Goal: Information Seeking & Learning: Learn about a topic

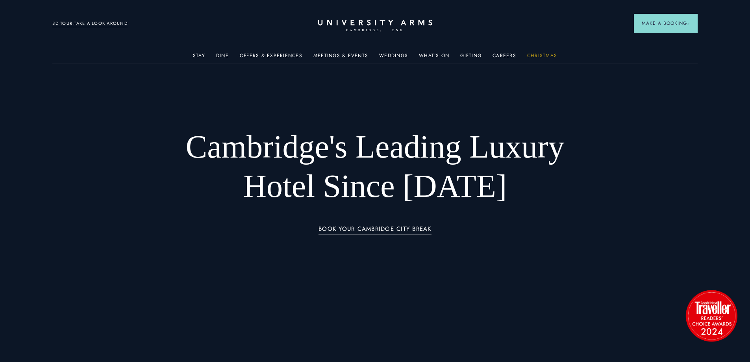
click at [543, 54] on link "Christmas" at bounding box center [542, 58] width 30 height 10
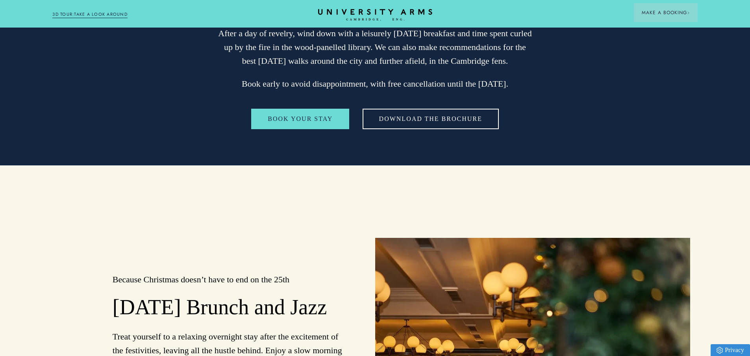
scroll to position [1810, 0]
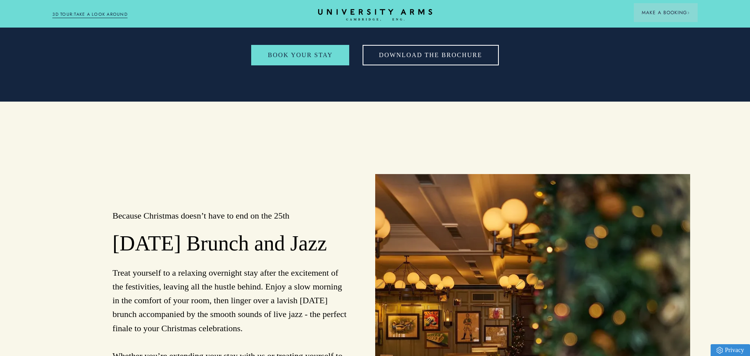
drag, startPoint x: 152, startPoint y: 151, endPoint x: 114, endPoint y: 127, distance: 45.1
click at [114, 231] on h2 "Boxing Day Brunch and Jazz" at bounding box center [230, 244] width 235 height 26
copy h2 "Boxing Day Brunch and Jazz"
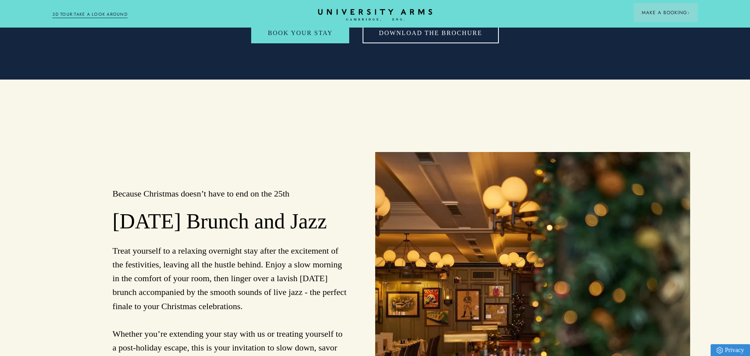
scroll to position [1771, 0]
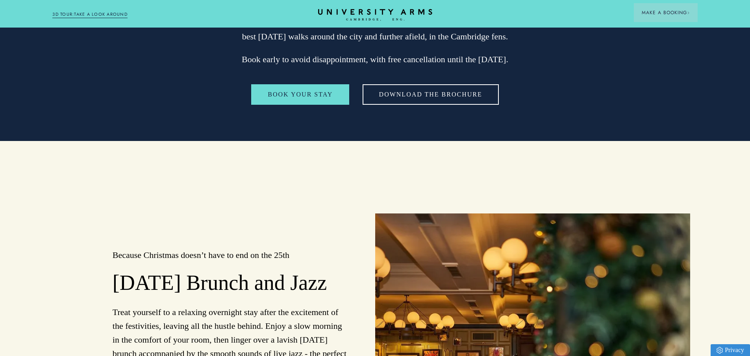
click at [345, 65] on div "Christmas in Cambridge From the carolling that rings out from the great chapels…" at bounding box center [375, 140] width 750 height 2966
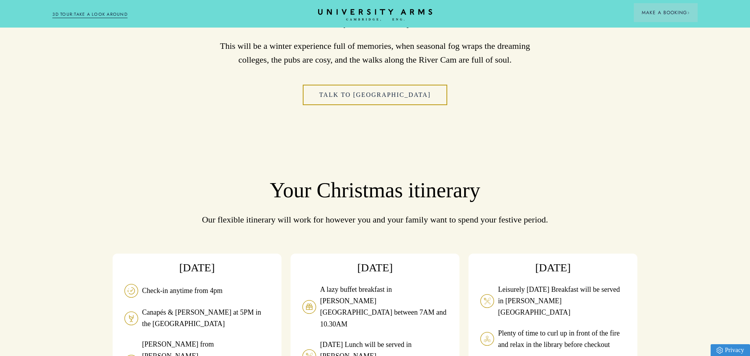
scroll to position [522, 0]
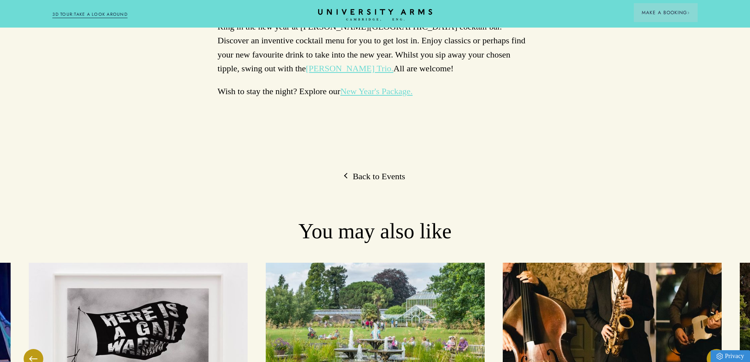
scroll to position [394, 0]
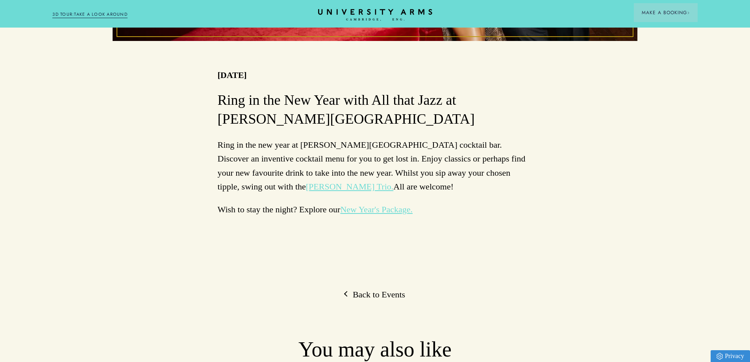
click at [395, 211] on link "New Year's Package." at bounding box center [376, 209] width 72 height 10
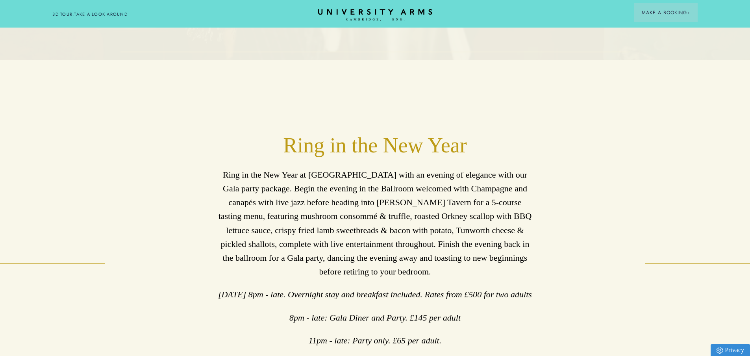
scroll to position [394, 0]
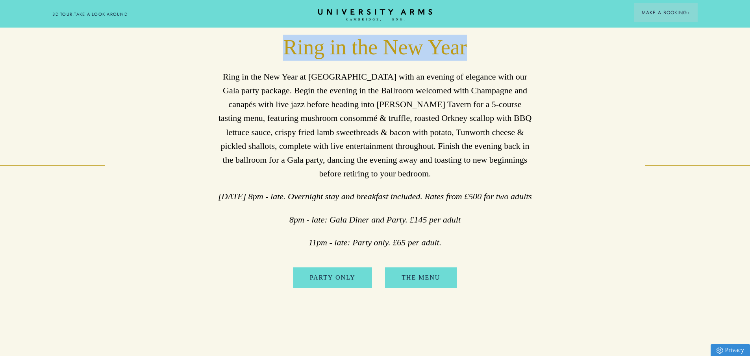
drag, startPoint x: 280, startPoint y: 57, endPoint x: 471, endPoint y: 59, distance: 190.9
click at [471, 59] on h2 "Ring in the New Year" at bounding box center [374, 48] width 315 height 26
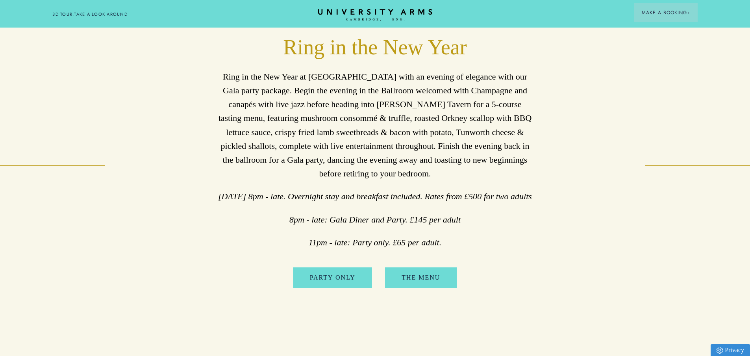
click at [401, 90] on p "Ring in the New Year at University Arms with an evening of elegance with our Ga…" at bounding box center [374, 125] width 315 height 111
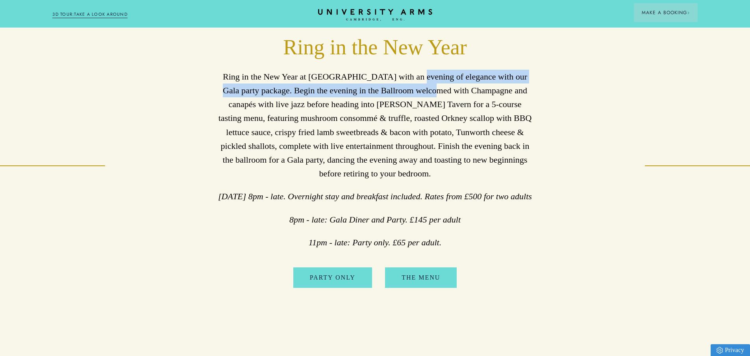
click at [400, 94] on p "Ring in the New Year at University Arms with an evening of elegance with our Ga…" at bounding box center [374, 125] width 315 height 111
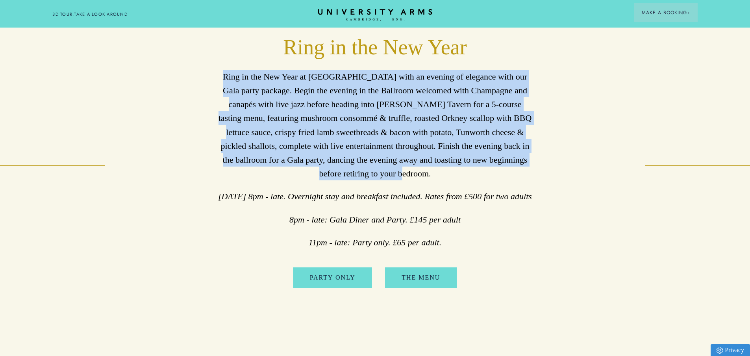
drag, startPoint x: 219, startPoint y: 81, endPoint x: 407, endPoint y: 179, distance: 211.9
click at [407, 179] on p "Ring in the New Year at University Arms with an evening of elegance with our Ga…" at bounding box center [374, 125] width 315 height 111
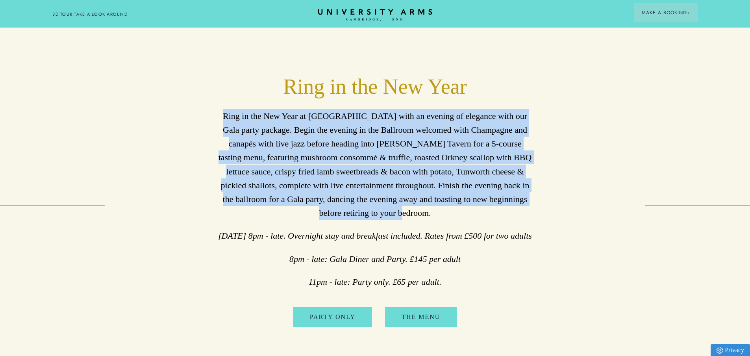
scroll to position [433, 0]
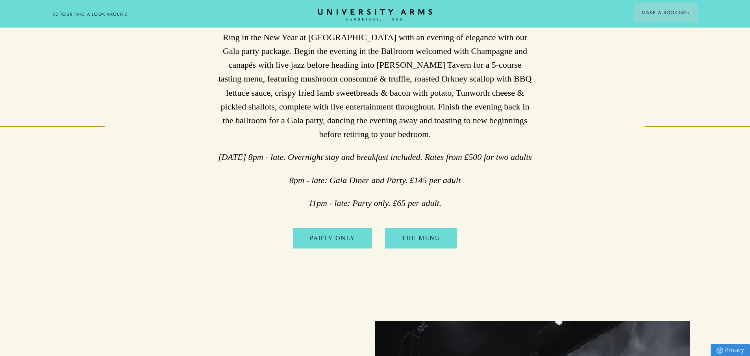
click at [470, 189] on div "Ring in the New Year at University Arms with an evening of elegance with our Ga…" at bounding box center [374, 119] width 315 height 179
